Goal: Check status

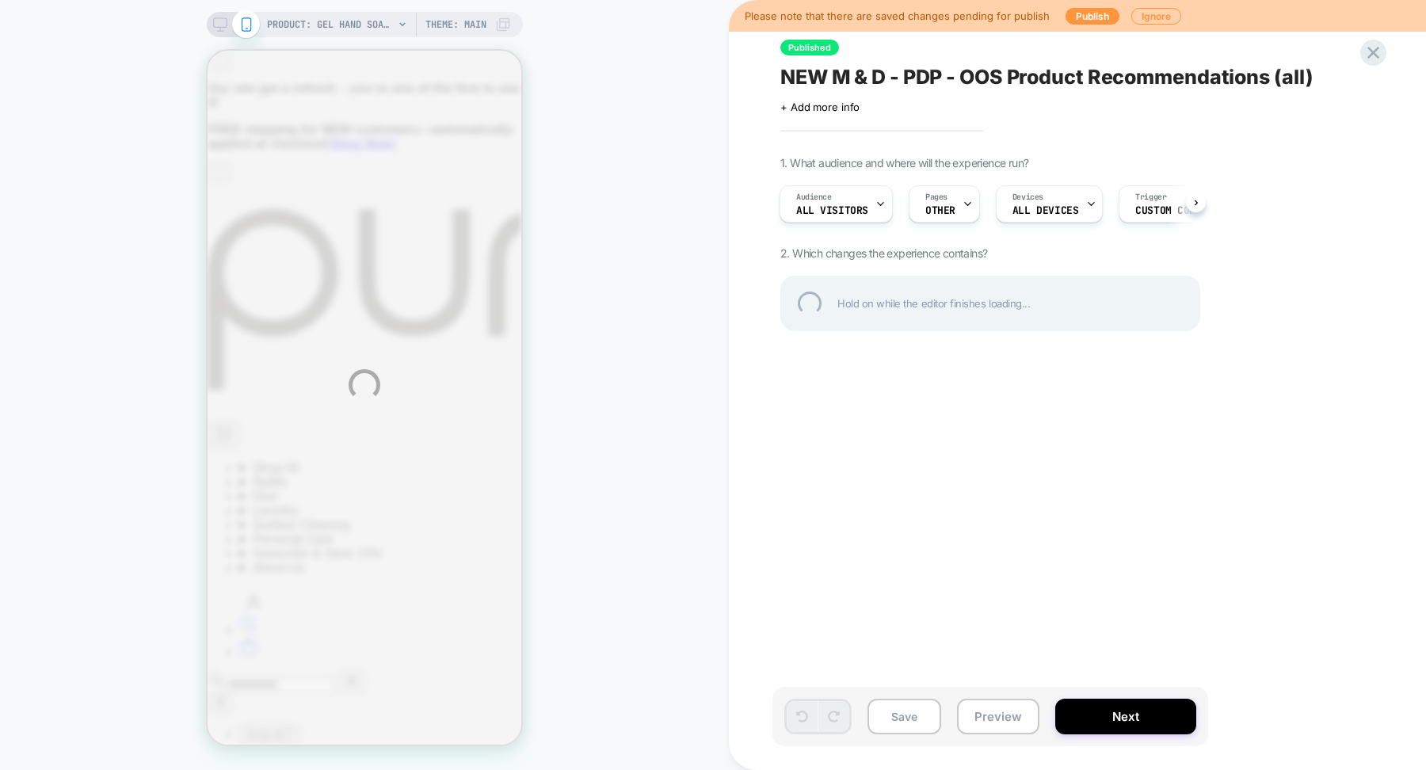
click at [1108, 715] on div "PRODUCT: Gel Hand Soap [natural] PRODUCT: Gel Hand Soap [natural] Theme: MAIN P…" at bounding box center [713, 385] width 1426 height 770
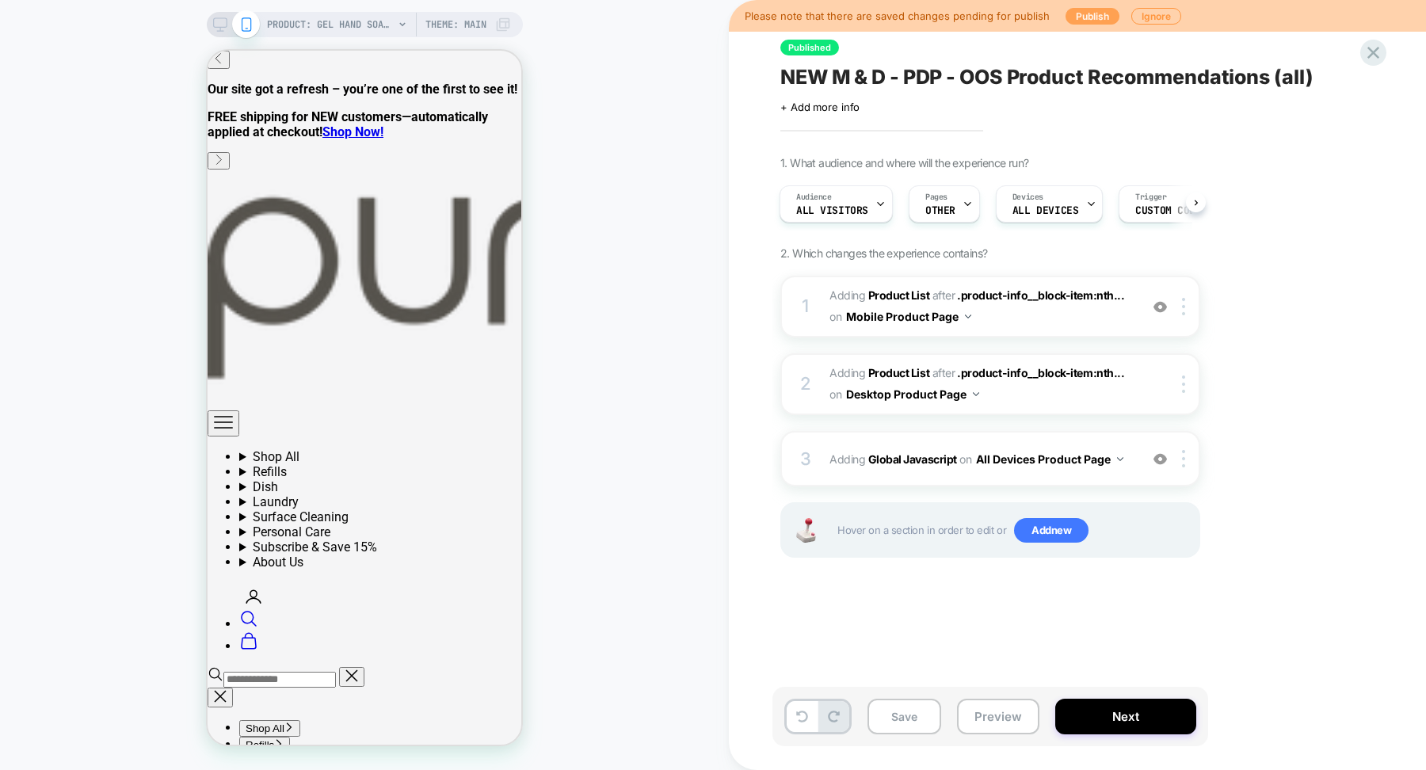
scroll to position [0, 2]
click at [1077, 14] on button "Publish" at bounding box center [1092, 16] width 54 height 17
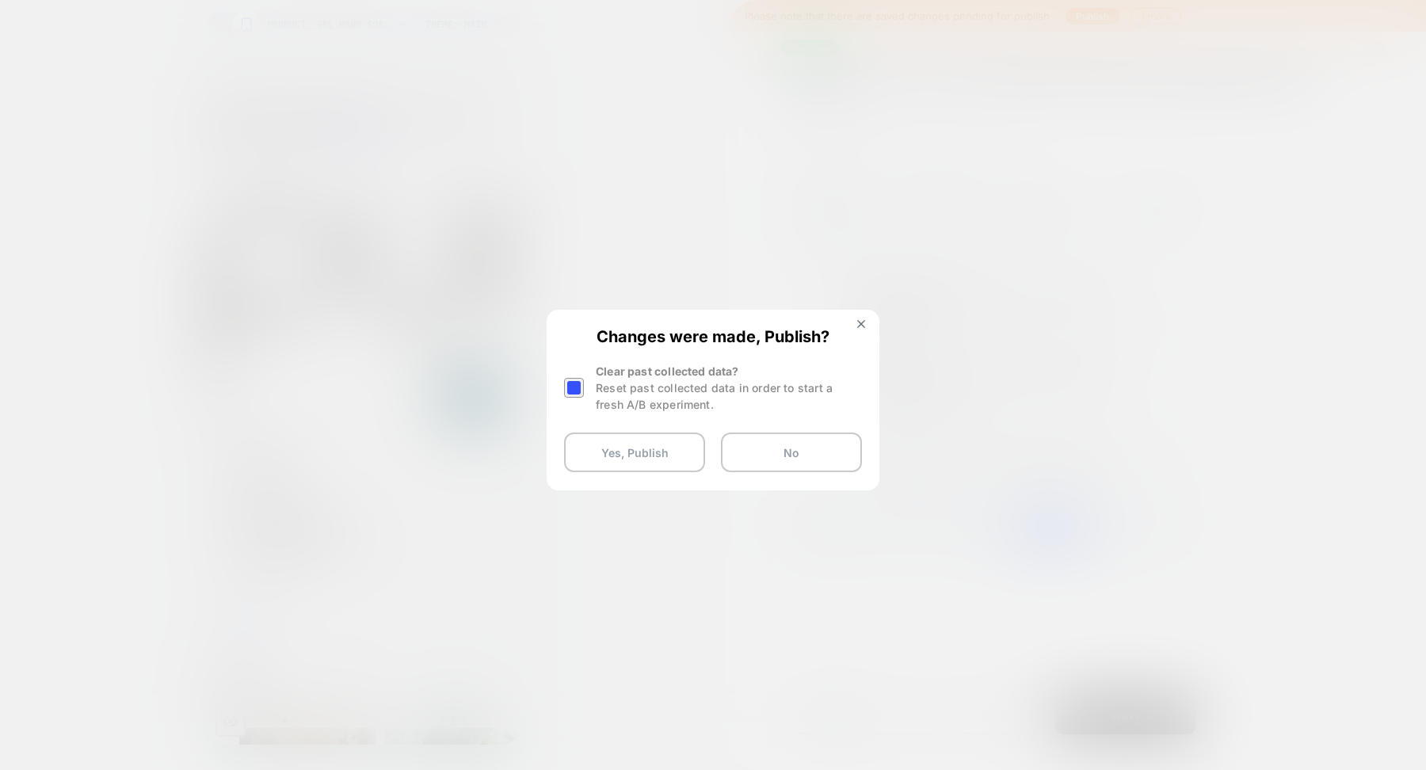
click at [574, 387] on div at bounding box center [574, 388] width 20 height 20
click at [616, 459] on button "Yes, Publish" at bounding box center [634, 453] width 141 height 40
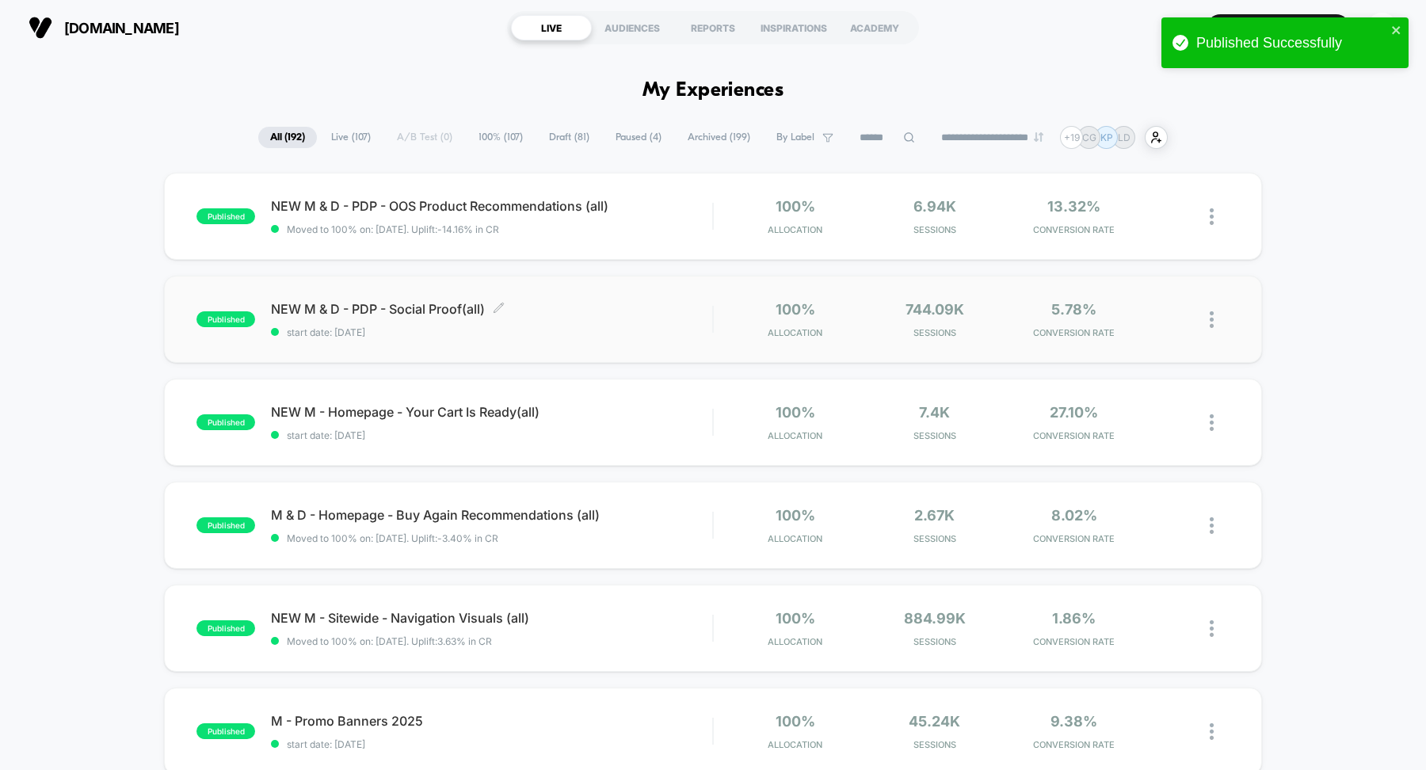
click at [440, 334] on span "start date: 4/9/2024" at bounding box center [491, 332] width 441 height 12
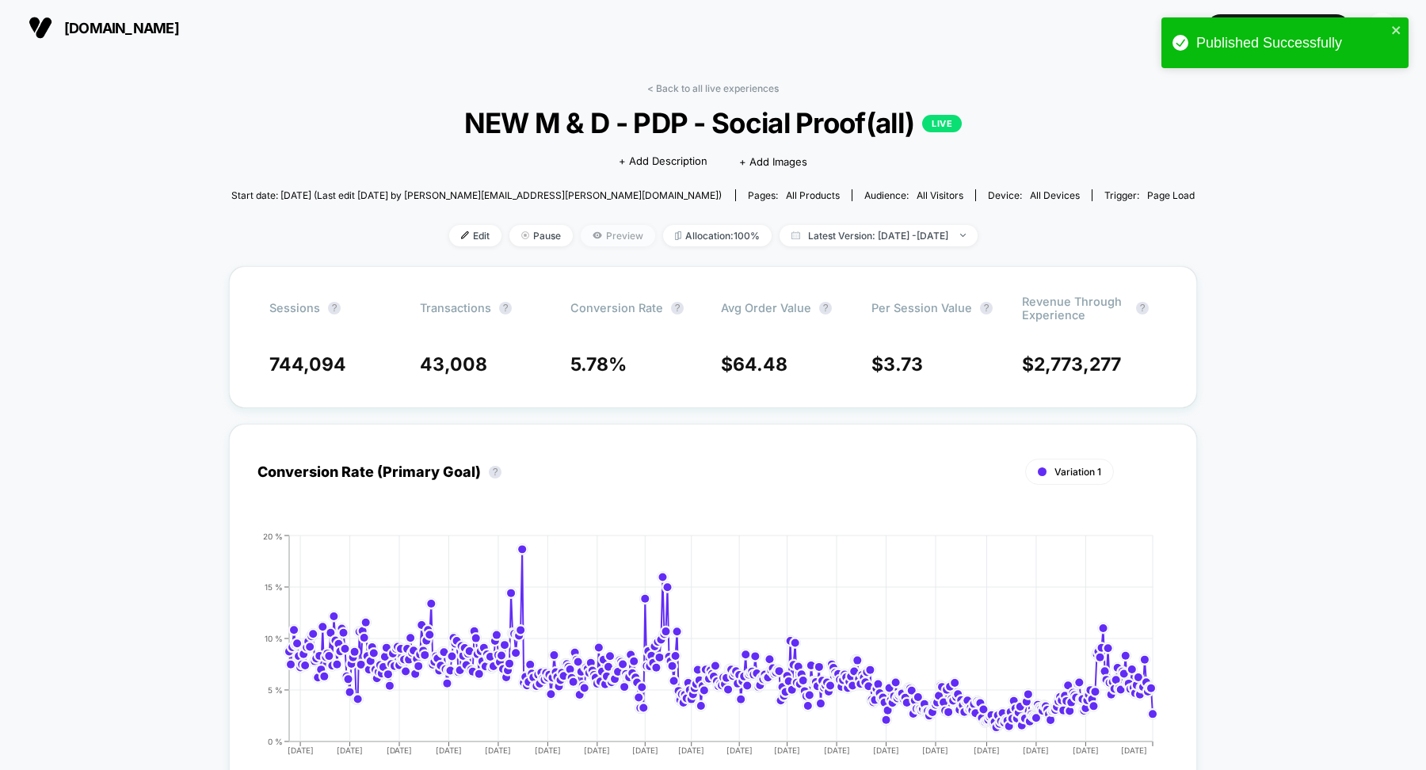
click at [581, 236] on span "Preview" at bounding box center [618, 235] width 74 height 21
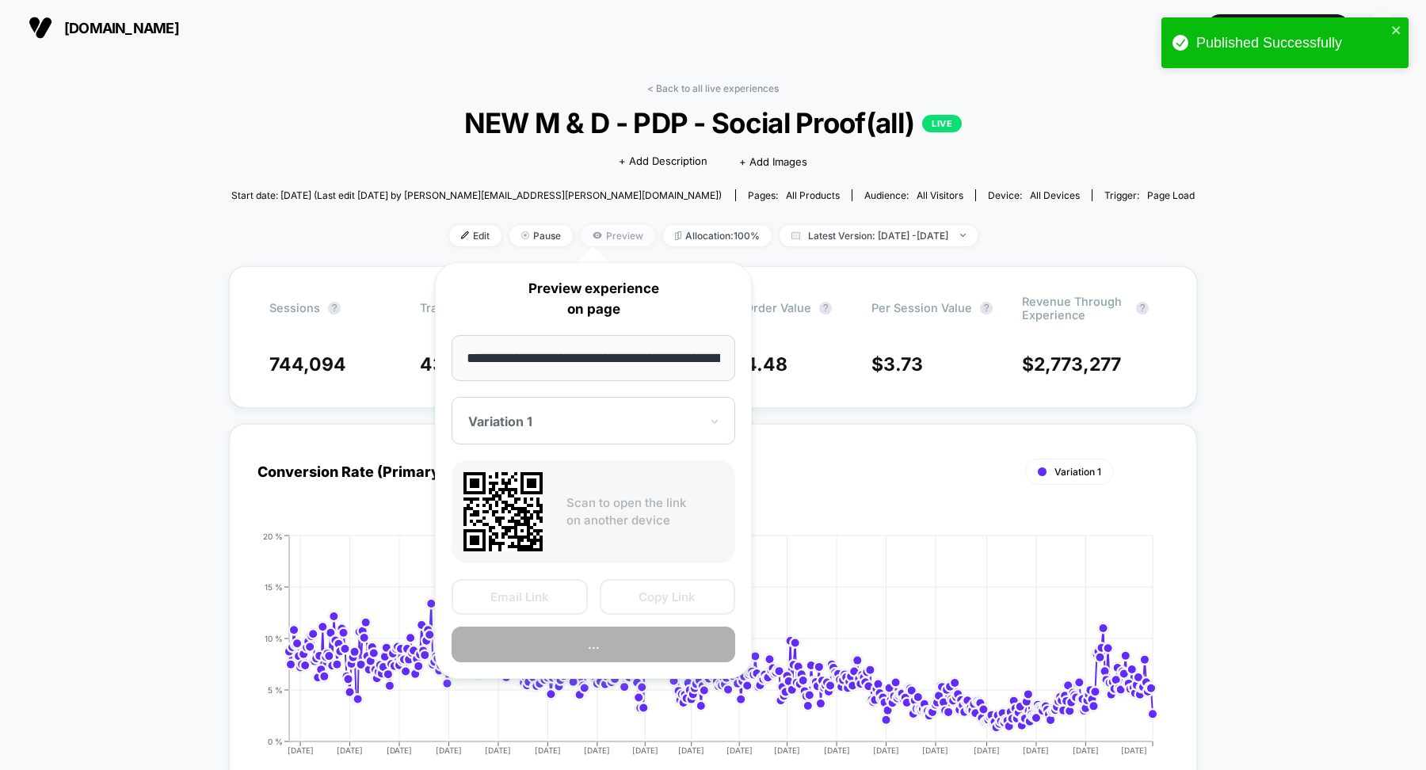
scroll to position [0, 151]
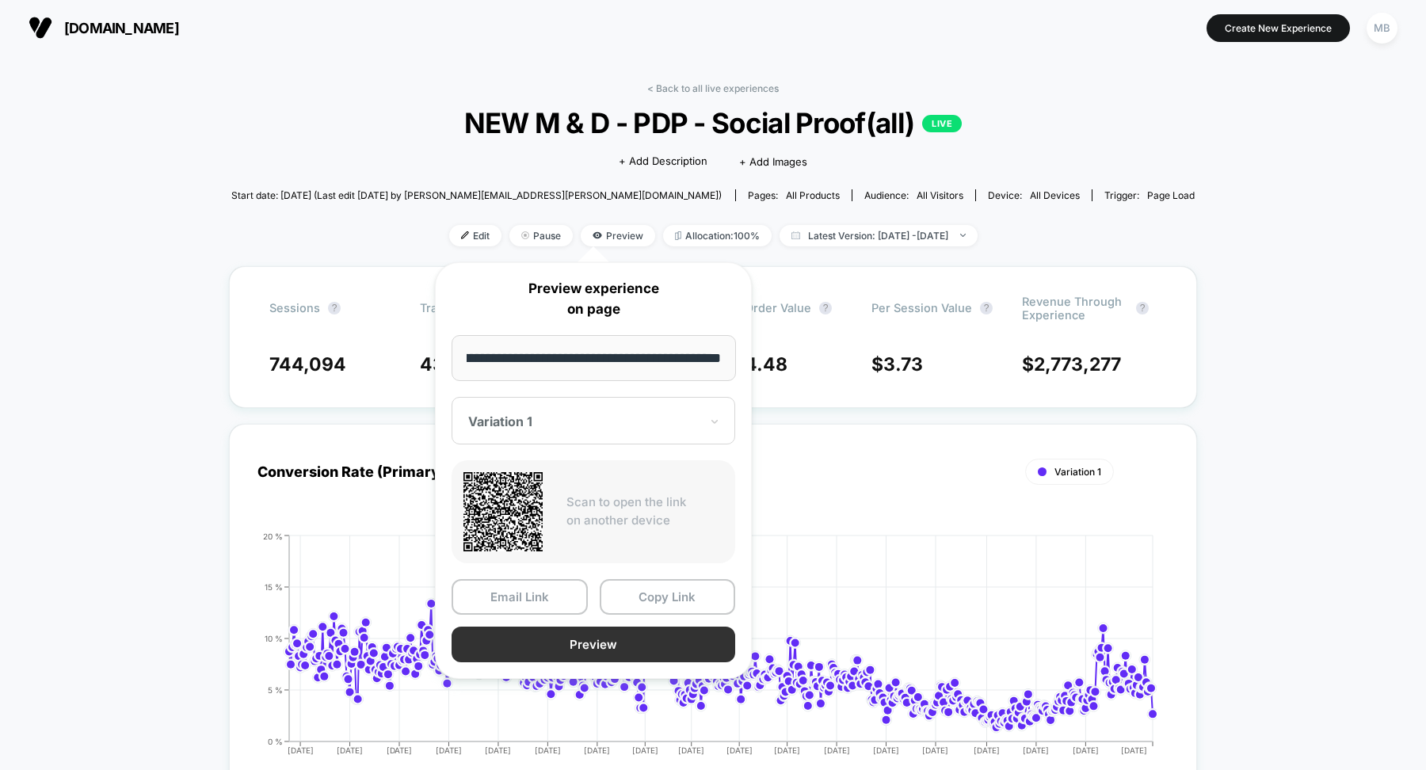
click at [614, 653] on button "Preview" at bounding box center [594, 645] width 284 height 36
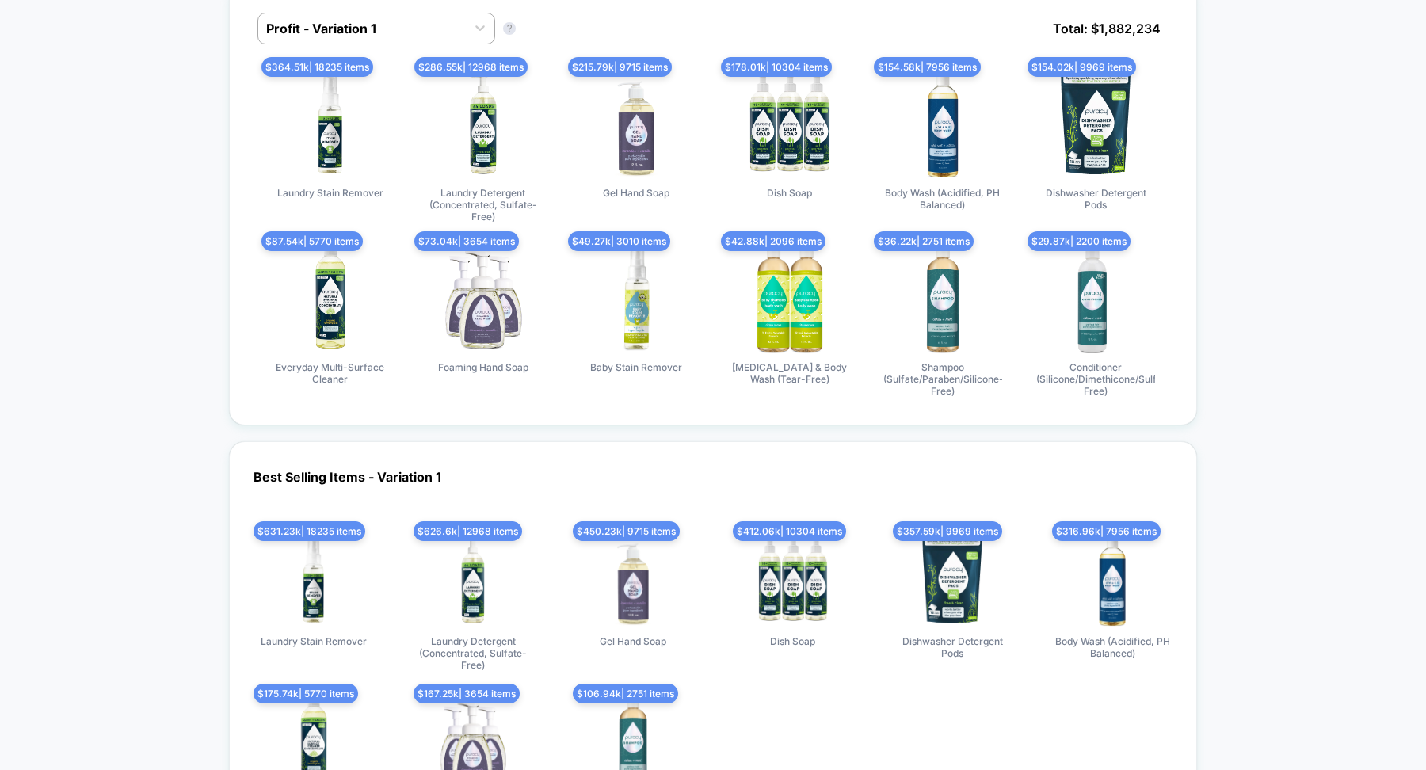
scroll to position [1024, 0]
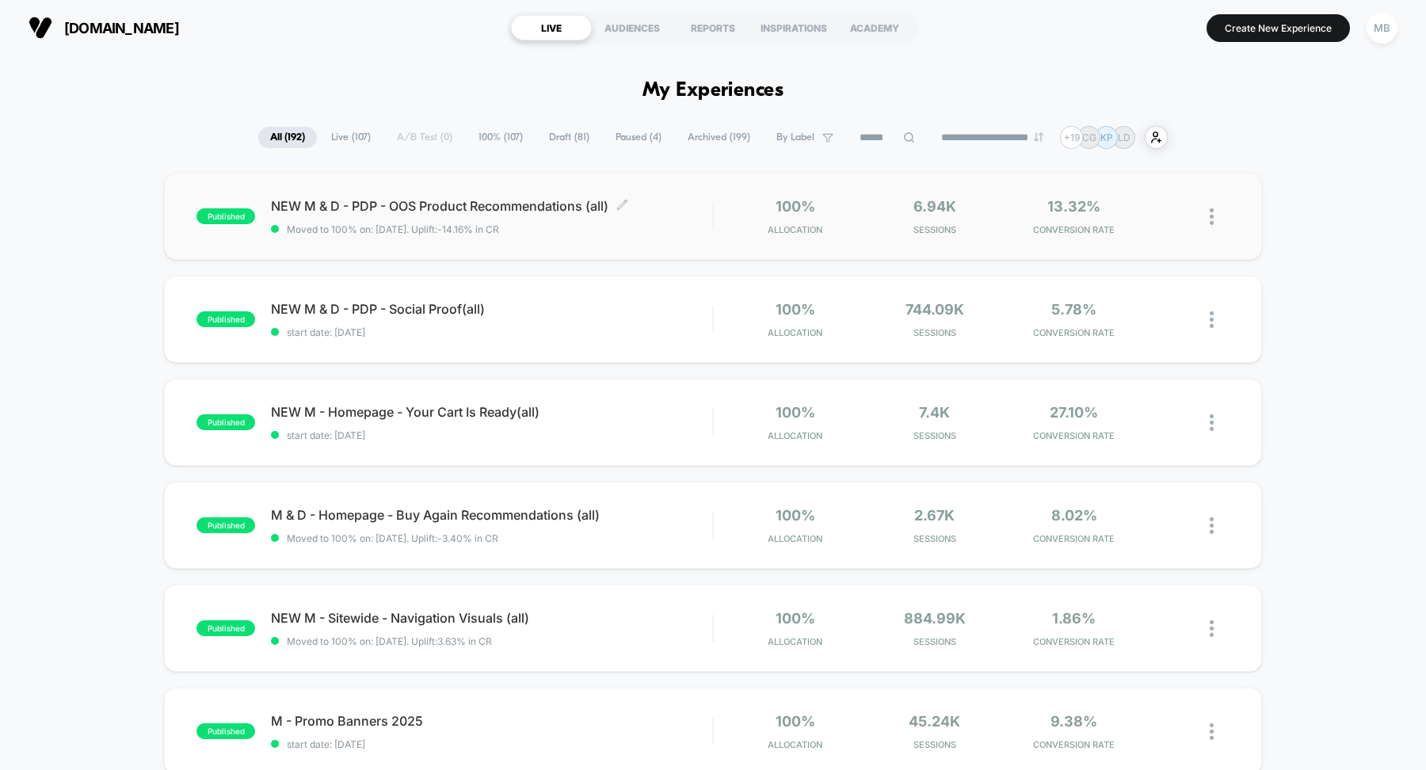
click at [477, 215] on div "NEW M & D - PDP - OOS Product Recommendations (all) Click to edit experience de…" at bounding box center [491, 216] width 441 height 37
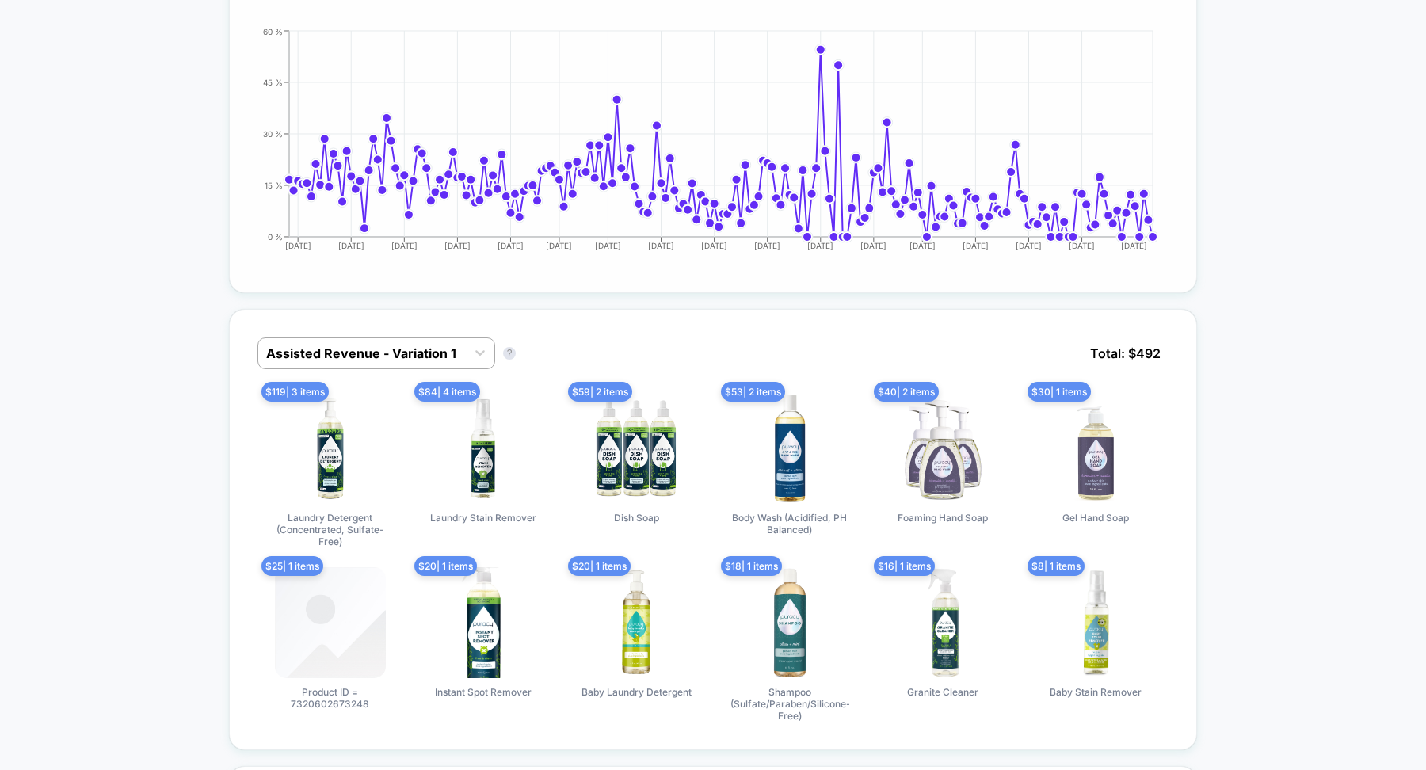
scroll to position [967, 0]
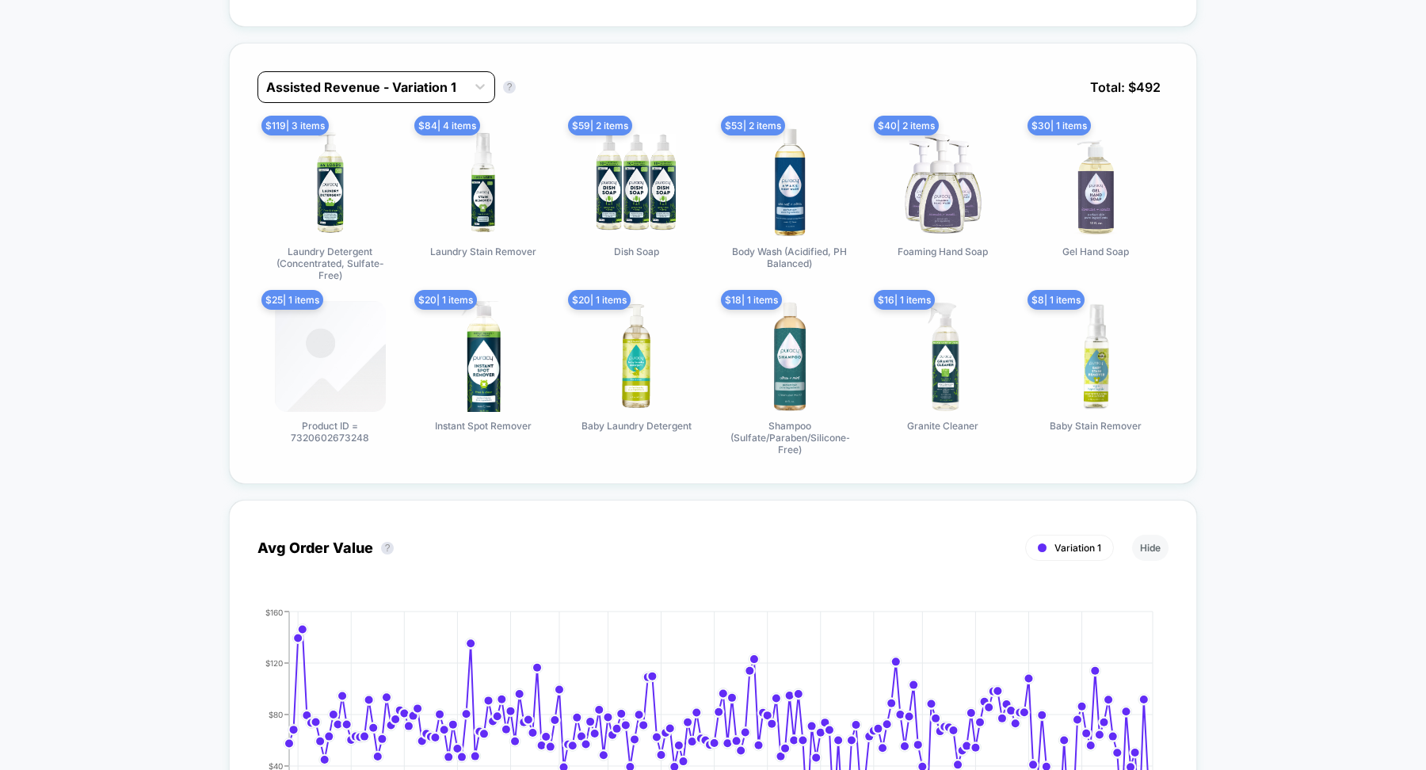
click at [430, 86] on div at bounding box center [362, 87] width 192 height 19
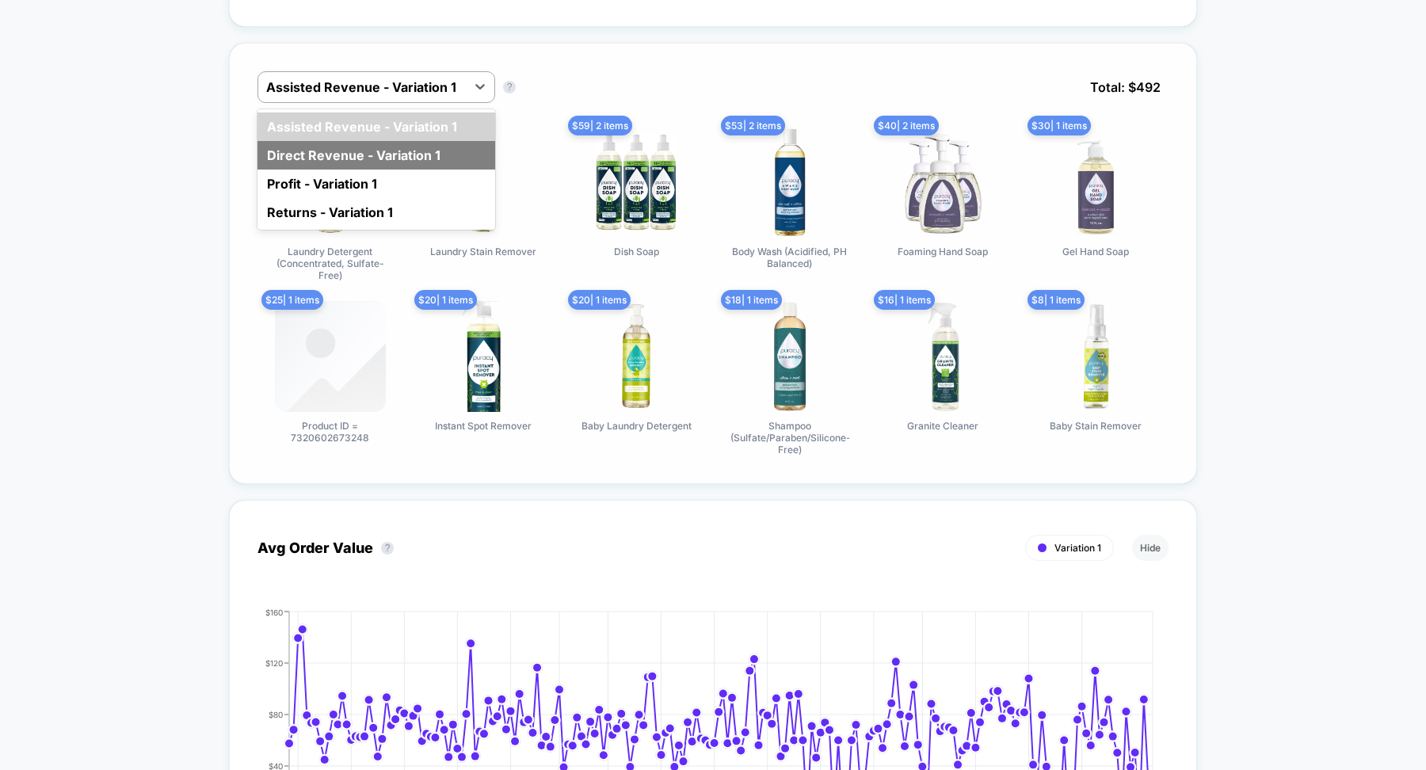
click at [405, 151] on div "Direct Revenue - Variation 1" at bounding box center [376, 155] width 238 height 29
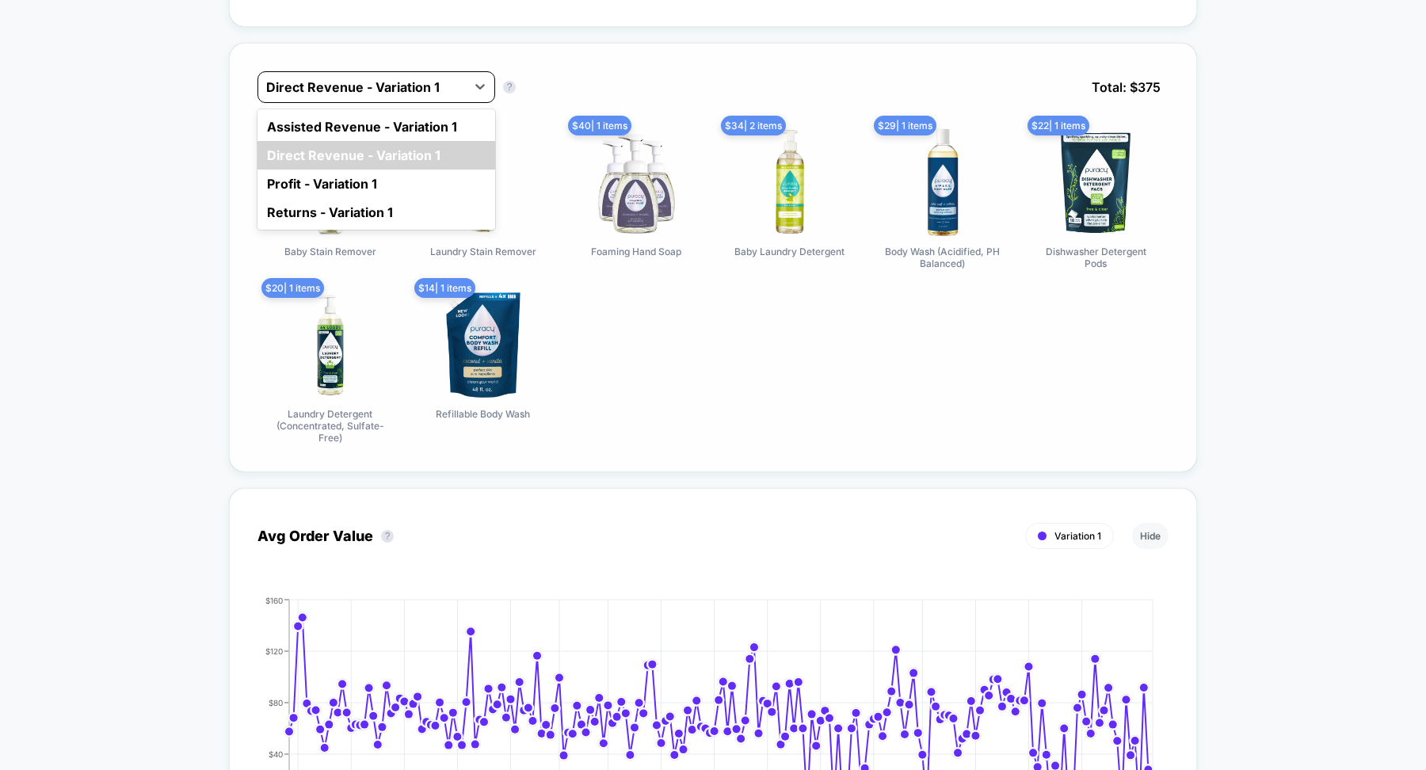
click at [407, 78] on div at bounding box center [362, 87] width 192 height 19
click at [405, 122] on div "Assisted Revenue - Variation 1" at bounding box center [376, 126] width 238 height 29
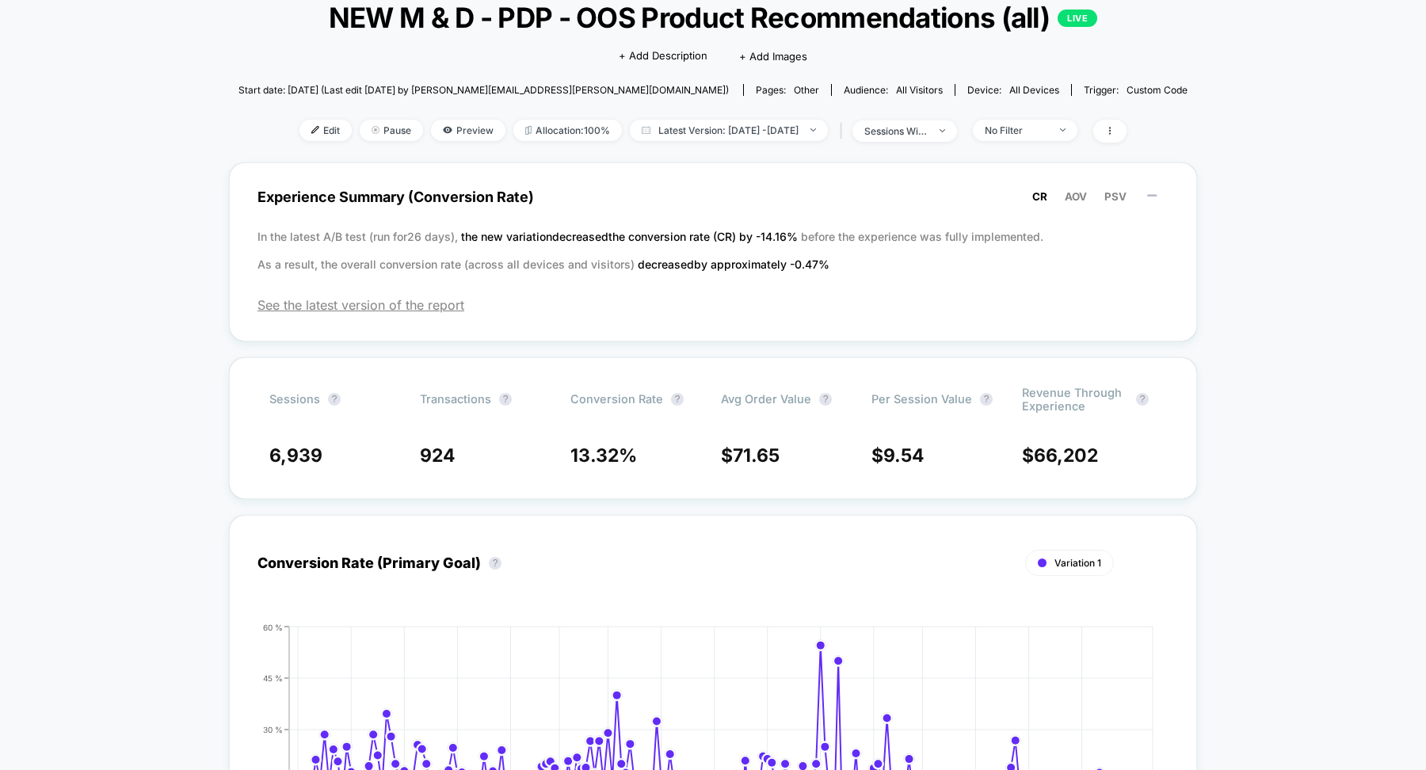
scroll to position [0, 0]
